Goal: Transaction & Acquisition: Purchase product/service

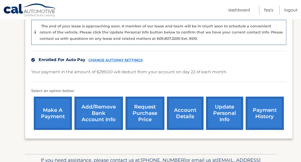
scroll to position [128, 0]
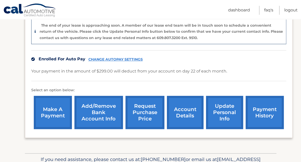
click at [52, 114] on link "make a payment" at bounding box center [53, 112] width 38 height 33
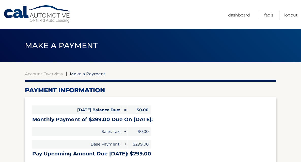
select select "ZTFiZDlhNWYtZjljNS00ODZiLTgxZjAtZjc5Y2E3MmRhNmZl"
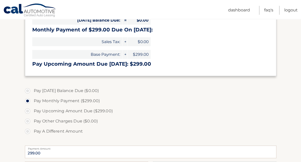
scroll to position [92, 0]
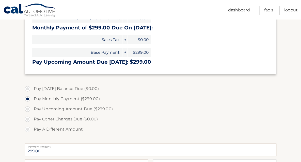
click at [59, 130] on label "Pay A Different Amount" at bounding box center [150, 129] width 251 height 10
click at [32, 130] on input "Pay A Different Amount" at bounding box center [29, 128] width 5 height 8
radio input "true"
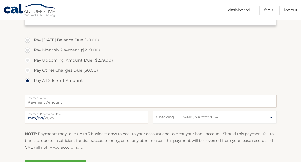
scroll to position [142, 0]
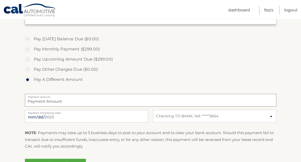
click at [100, 101] on input "Payment Amount" at bounding box center [150, 100] width 251 height 13
click at [91, 100] on input "Payment Amount" at bounding box center [150, 100] width 251 height 13
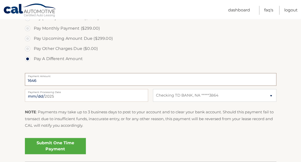
scroll to position [166, 0]
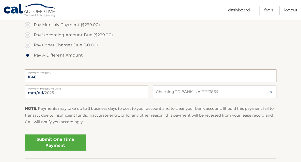
click at [30, 77] on input "1646" at bounding box center [150, 76] width 251 height 13
click at [55, 78] on input "1646" at bounding box center [150, 76] width 251 height 13
click at [222, 58] on label "Pay A Different Amount" at bounding box center [150, 55] width 251 height 10
click at [32, 58] on input "Pay A Different Amount" at bounding box center [29, 54] width 5 height 8
click at [127, 125] on div "NOTE : Payments may take up to 3 business days to post to your account and to c…" at bounding box center [150, 117] width 251 height 24
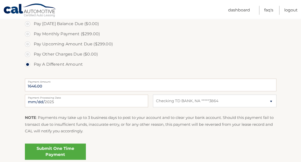
scroll to position [157, 0]
click at [64, 87] on input "1646.00" at bounding box center [150, 85] width 251 height 13
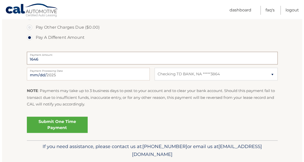
scroll to position [186, 0]
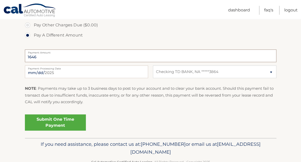
type input "1646"
click at [77, 121] on link "Submit One Time Payment" at bounding box center [55, 122] width 61 height 16
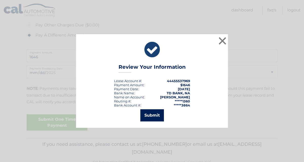
click at [158, 115] on button "Submit" at bounding box center [153, 115] width 24 height 12
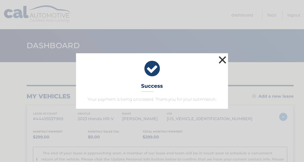
click at [222, 62] on button "×" at bounding box center [223, 60] width 10 height 10
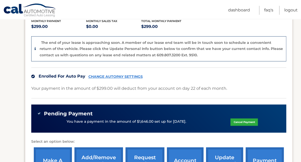
scroll to position [111, 0]
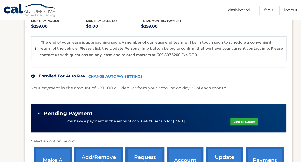
click at [135, 77] on link "CHANGE AUTOPAY SETTINGS" at bounding box center [115, 76] width 54 height 4
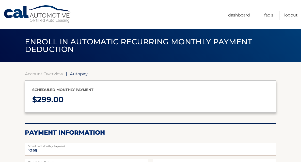
select select "ZTFiZDlhNWYtZjljNS00ODZiLTgxZjAtZjc5Y2E3MmRhNmZl"
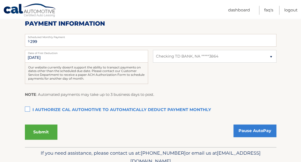
scroll to position [108, 0]
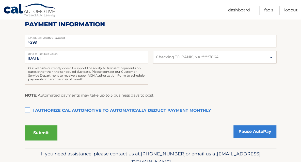
click at [270, 59] on select "Select Bank Account Checking TD BANK, NA *****3864" at bounding box center [214, 57] width 123 height 13
click at [231, 96] on div "NOTE : Automated payments may take up to 3 business days to post." at bounding box center [150, 97] width 251 height 10
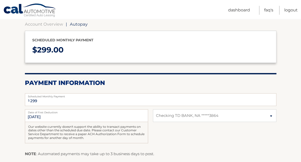
scroll to position [50, 0]
